Goal: Task Accomplishment & Management: Complete application form

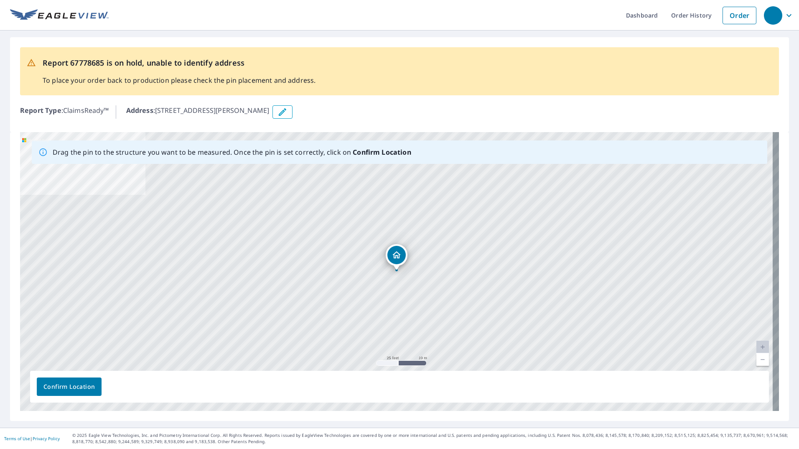
click at [756, 360] on link "Current Level 20, Zoom Out" at bounding box center [762, 359] width 13 height 13
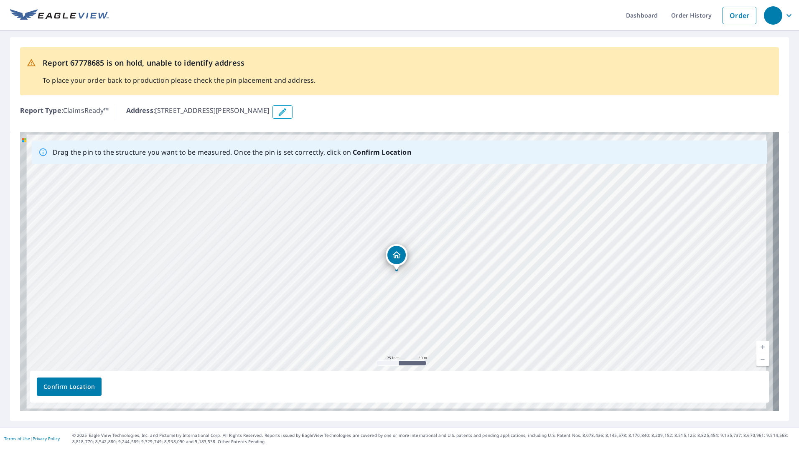
click at [756, 360] on link "Current Level 19.98723270392612, Zoom Out" at bounding box center [762, 359] width 13 height 13
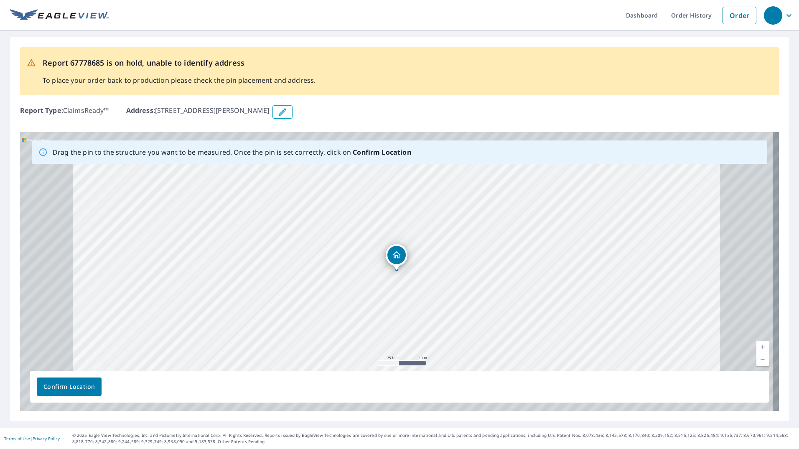
click at [756, 360] on link "Current Level 19.974596097538974, Zoom Out" at bounding box center [762, 359] width 13 height 13
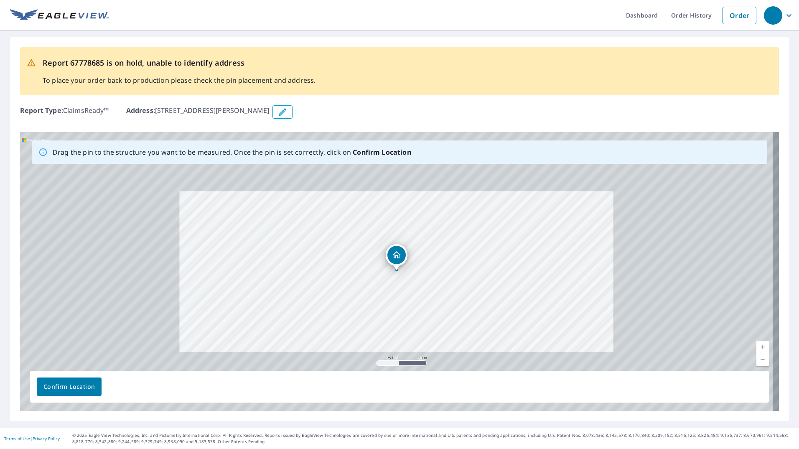
click at [756, 360] on link "Current Level 19.782401756003132, Zoom Out" at bounding box center [762, 359] width 13 height 13
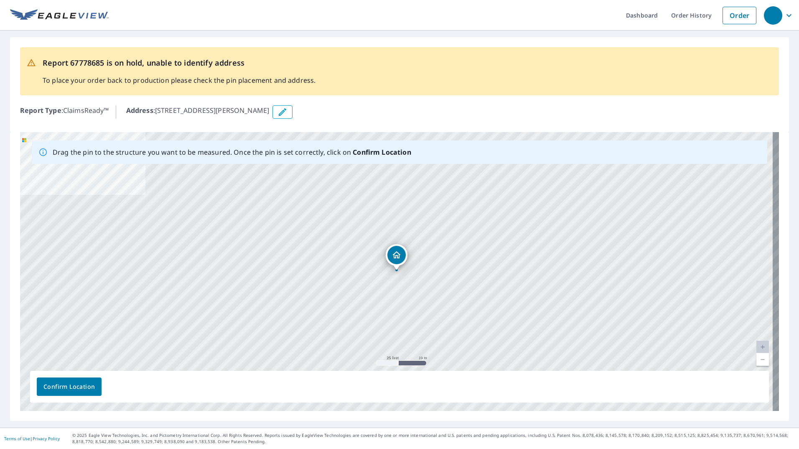
click at [287, 112] on icon "button" at bounding box center [282, 112] width 10 height 10
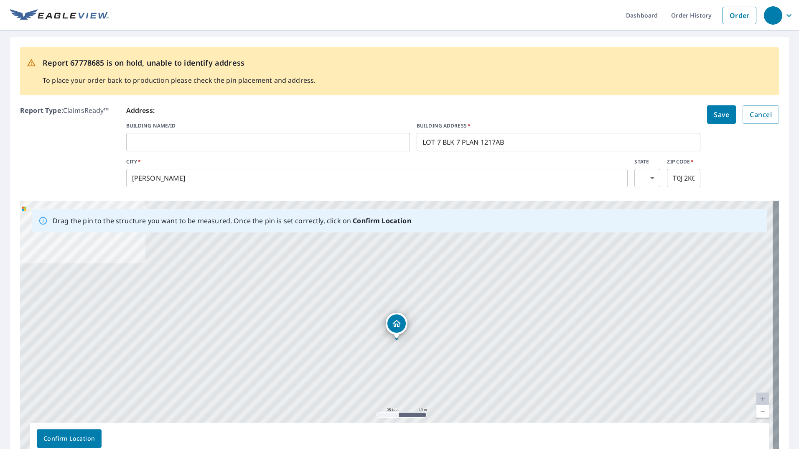
click at [278, 146] on input "text" at bounding box center [268, 141] width 284 height 23
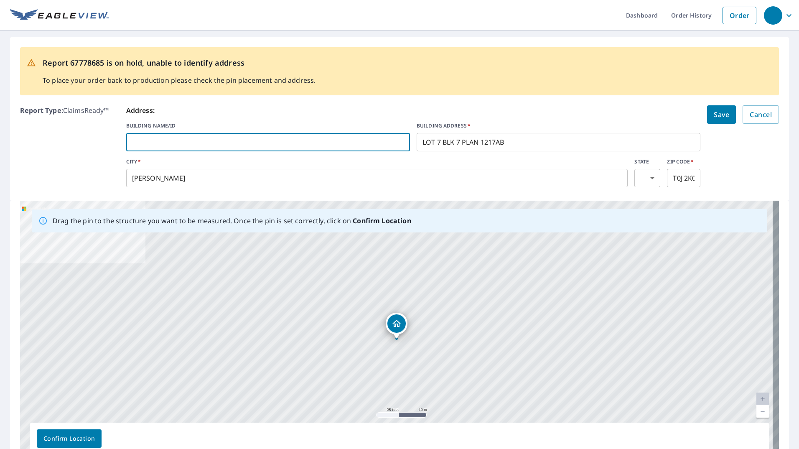
click at [638, 182] on body "Dashboard Order History Order Report 67778685 is on hold, unable to identify ad…" at bounding box center [399, 224] width 799 height 449
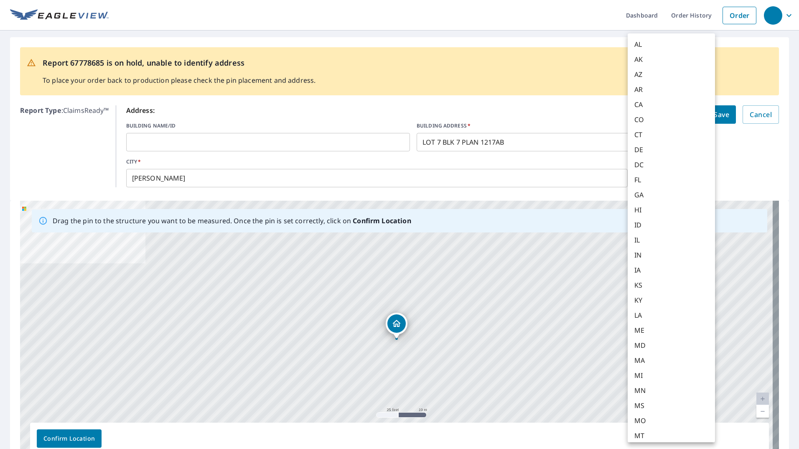
click at [336, 169] on div at bounding box center [399, 224] width 799 height 449
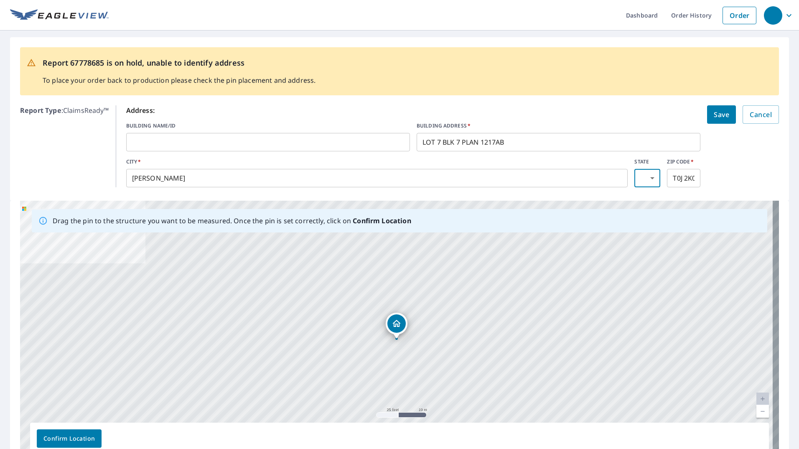
click at [639, 175] on body "Dashboard Order History Order Report 67778685 is on hold, unable to identify ad…" at bounding box center [399, 224] width 799 height 449
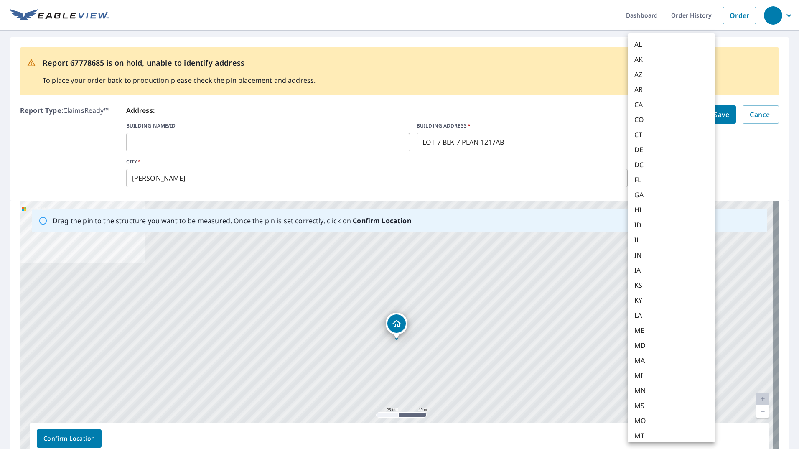
click at [644, 100] on li "CA" at bounding box center [671, 104] width 87 height 15
type input "CA"
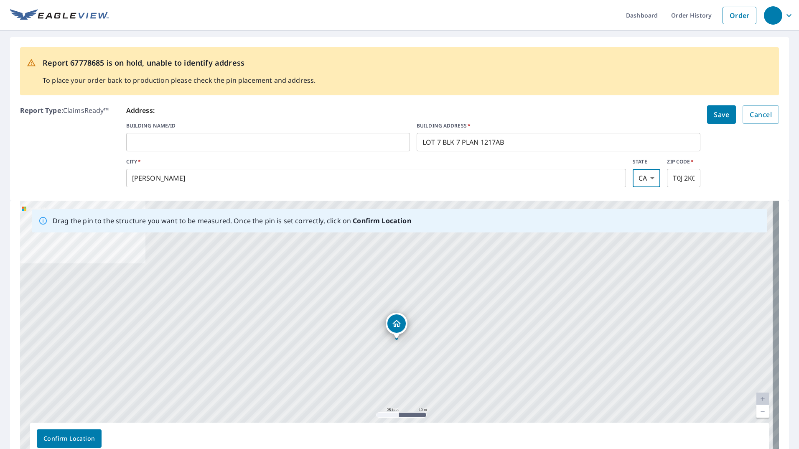
click at [640, 178] on body "Dashboard Order History Order Report 67778685 is on hold, unable to identify ad…" at bounding box center [399, 224] width 799 height 449
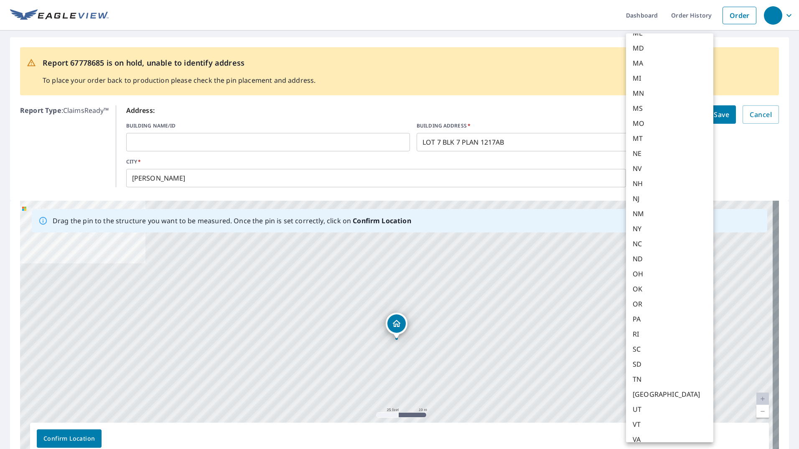
scroll to position [365, 0]
click at [775, 127] on div at bounding box center [399, 224] width 799 height 449
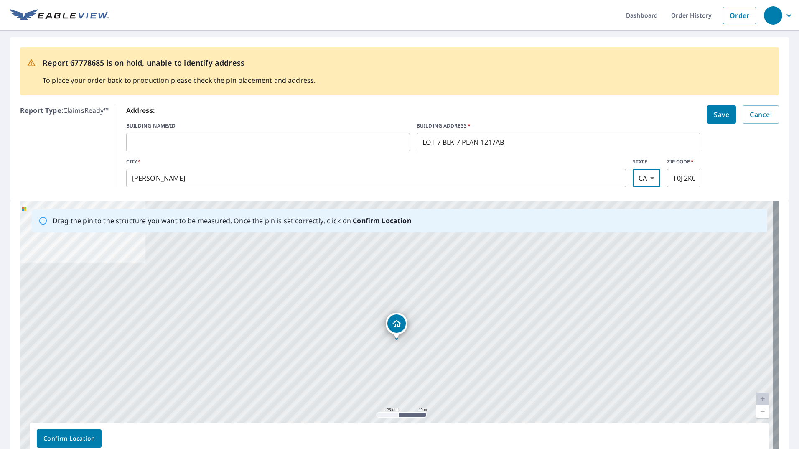
click at [643, 178] on body "Dashboard Order History Order Report 67778685 is on hold, unable to identify ad…" at bounding box center [399, 224] width 799 height 449
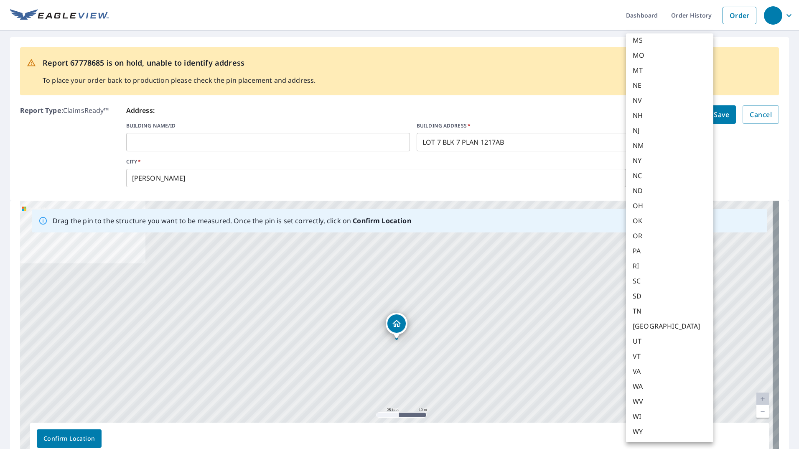
click at [798, 145] on html "Dashboard Order History Order Report 67778685 is on hold, unable to identify ad…" at bounding box center [399, 224] width 799 height 449
click at [755, 182] on div at bounding box center [399, 224] width 799 height 449
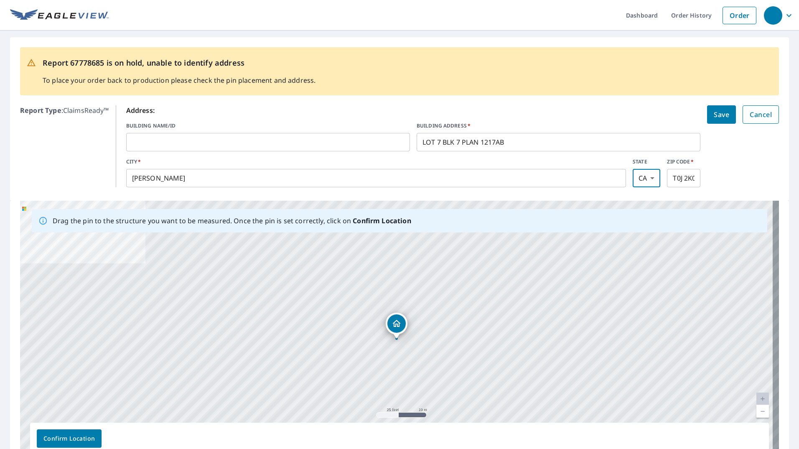
click at [757, 110] on span "Cancel" at bounding box center [761, 115] width 22 height 12
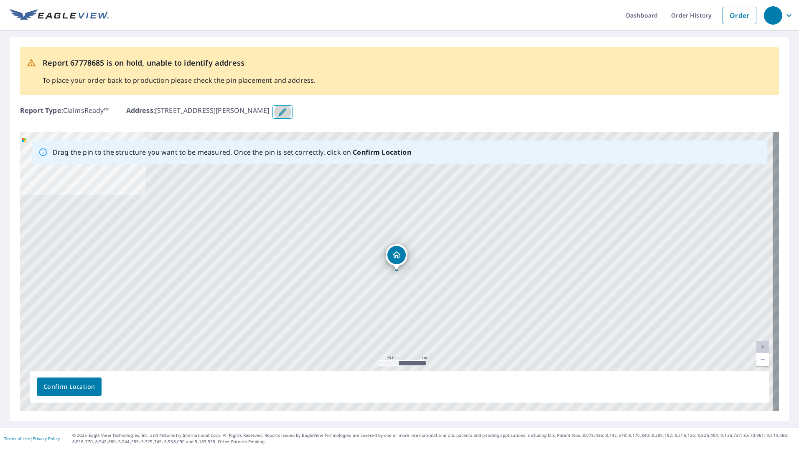
click at [287, 109] on icon "button" at bounding box center [282, 112] width 10 height 10
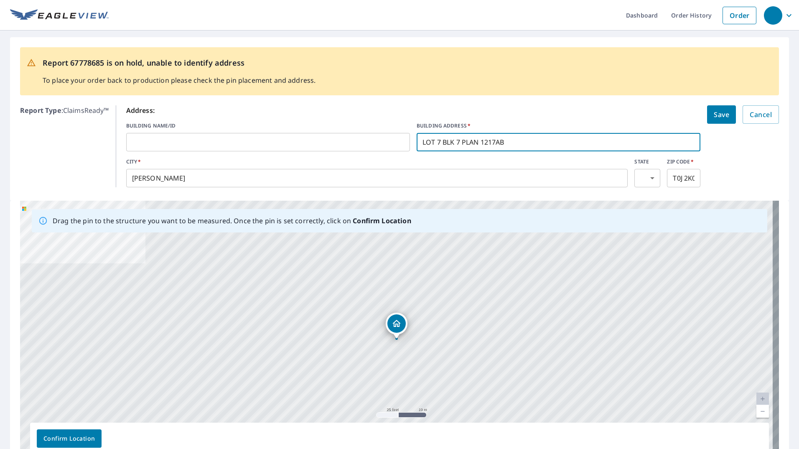
drag, startPoint x: 531, startPoint y: 145, endPoint x: 328, endPoint y: 143, distance: 203.5
click at [328, 139] on div "BUILDING NAME/ID ​ BUILDING ADDRESS   * LOT 7 BLK 7 PLAN 1217AB ​" at bounding box center [413, 136] width 574 height 29
type input "224 Sligo Street"
click at [244, 177] on input "PATRICIA" at bounding box center [377, 177] width 502 height 23
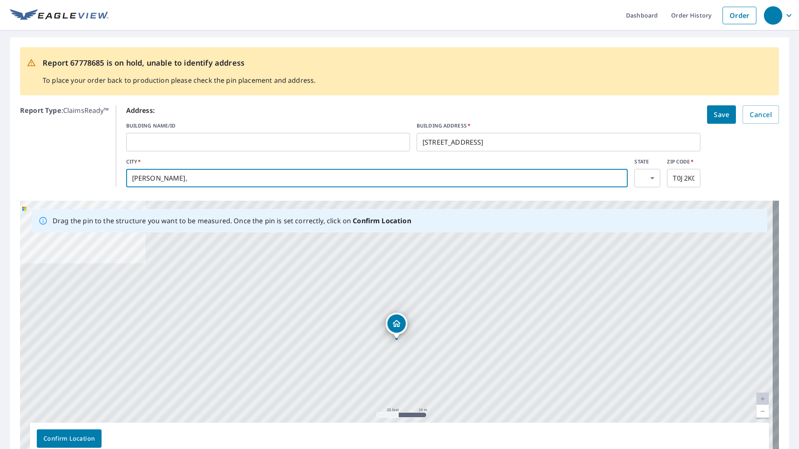
type input "PATRICIA,"
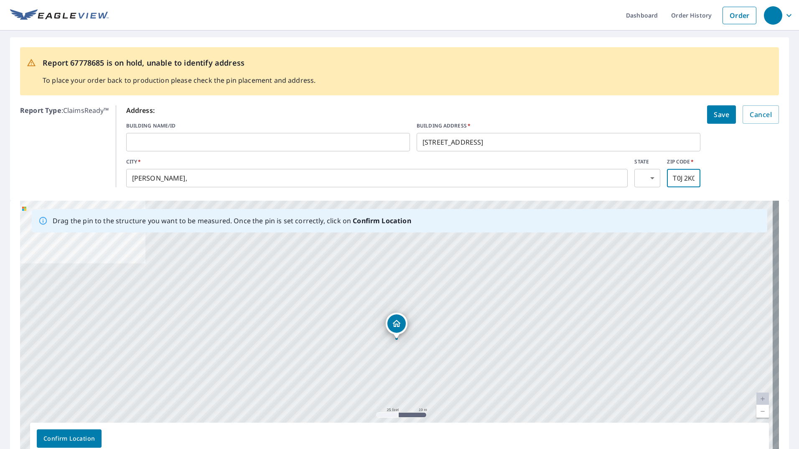
click at [682, 179] on input "T0J 2K0" at bounding box center [683, 177] width 33 height 23
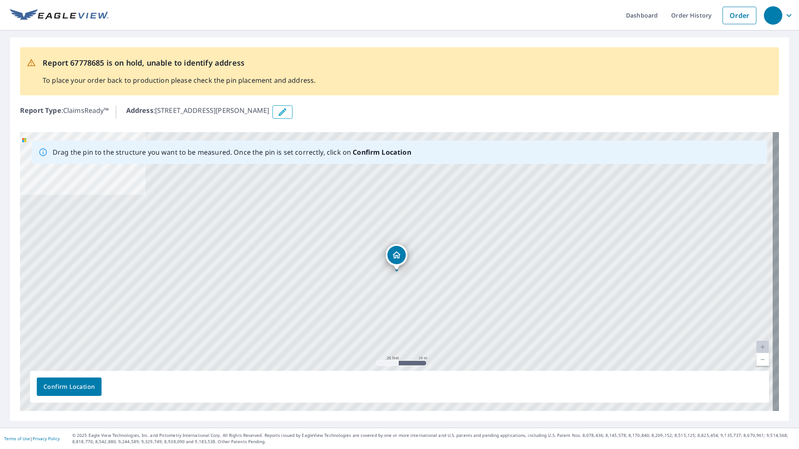
click at [242, 145] on div "Drag the pin to the structure you want to be measured. Once the pin is set corr…" at bounding box center [232, 152] width 358 height 17
click at [283, 152] on p "Drag the pin to the structure you want to be measured. Once the pin is set corr…" at bounding box center [232, 152] width 358 height 10
click at [285, 152] on p "Drag the pin to the structure you want to be measured. Once the pin is set corr…" at bounding box center [232, 152] width 358 height 10
drag, startPoint x: 399, startPoint y: 255, endPoint x: 271, endPoint y: 250, distance: 127.9
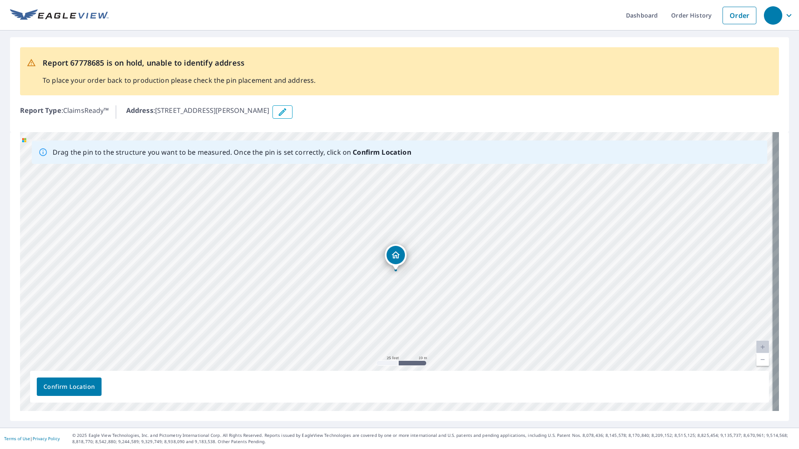
drag, startPoint x: 321, startPoint y: 252, endPoint x: 155, endPoint y: 251, distance: 166.3
click at [155, 251] on div "LOT 7 BLK 7 PLAN 1217AB PATRICIA, AB T0J 2K0" at bounding box center [399, 271] width 759 height 279
click at [380, 269] on div "LOT 7 BLK 7 PLAN 1217AB PATRICIA, AB T0J 2K0" at bounding box center [399, 271] width 759 height 279
click at [384, 16] on icon "button" at bounding box center [789, 15] width 10 height 10
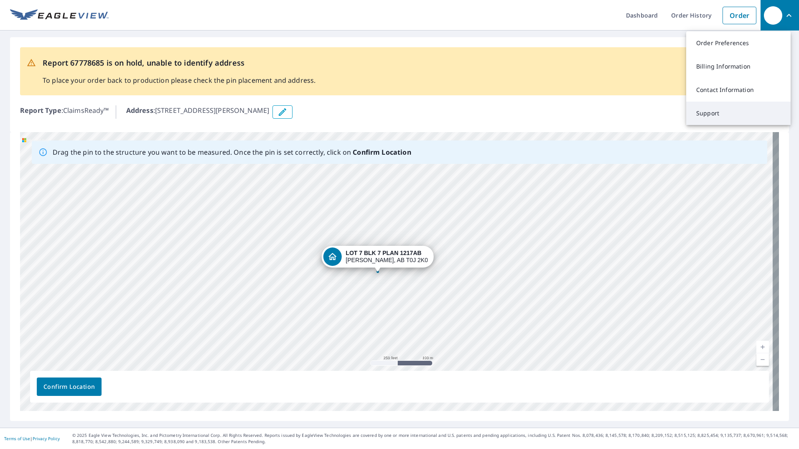
click at [384, 112] on link "Support" at bounding box center [738, 113] width 104 height 23
